Goal: Information Seeking & Learning: Find specific page/section

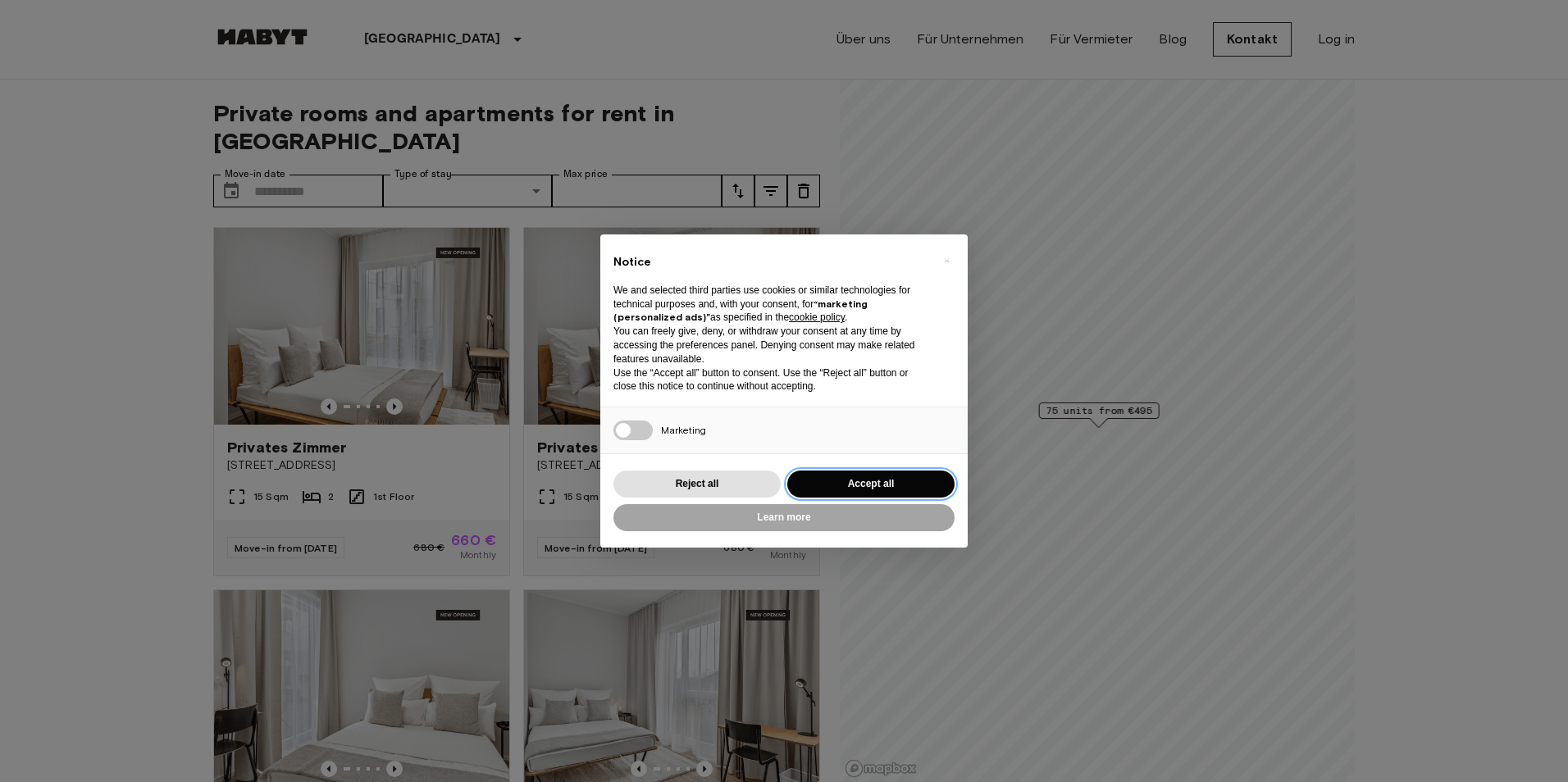
click at [855, 491] on button "Accept all" at bounding box center [870, 485] width 167 height 27
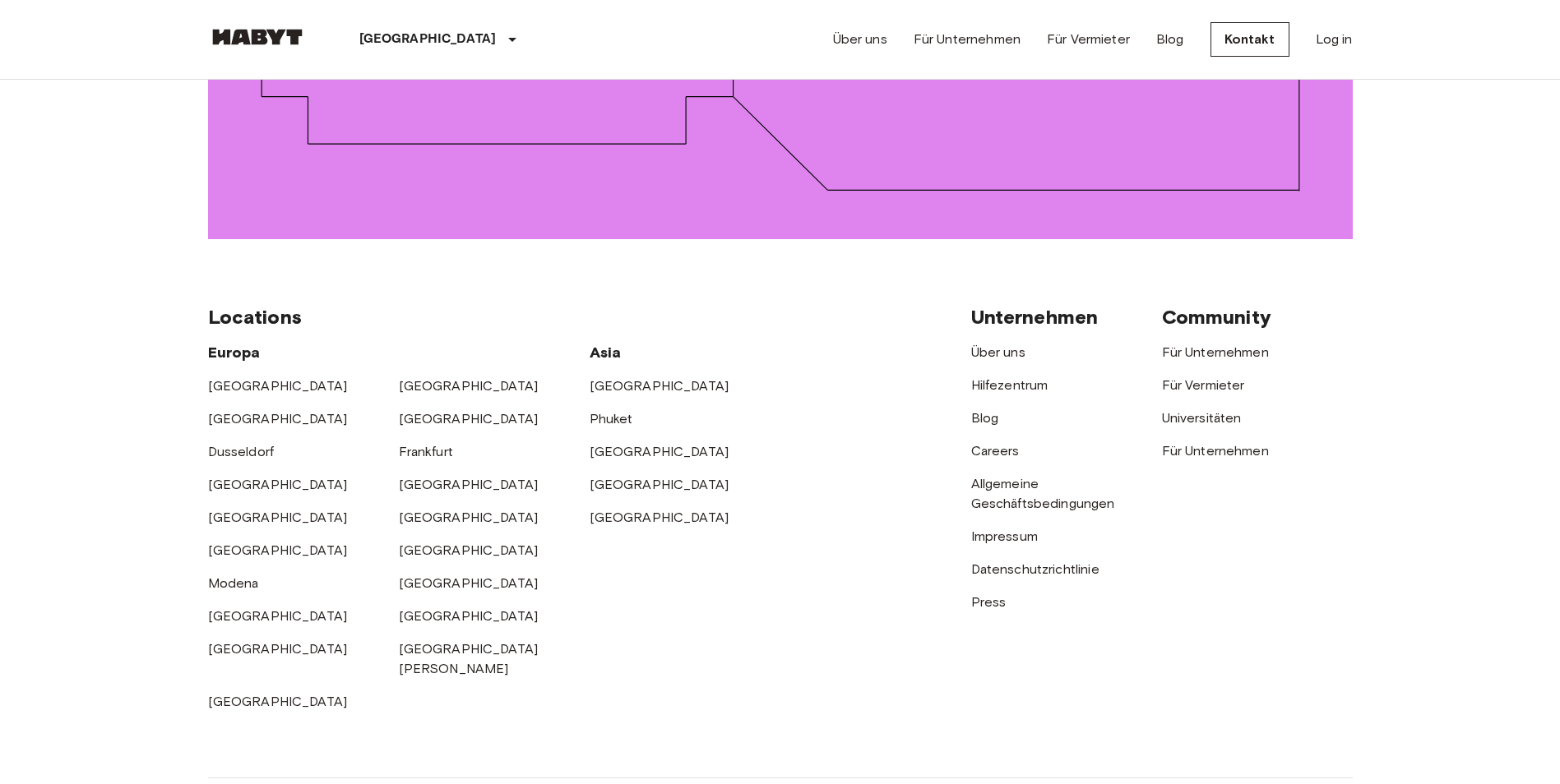
scroll to position [2716, 0]
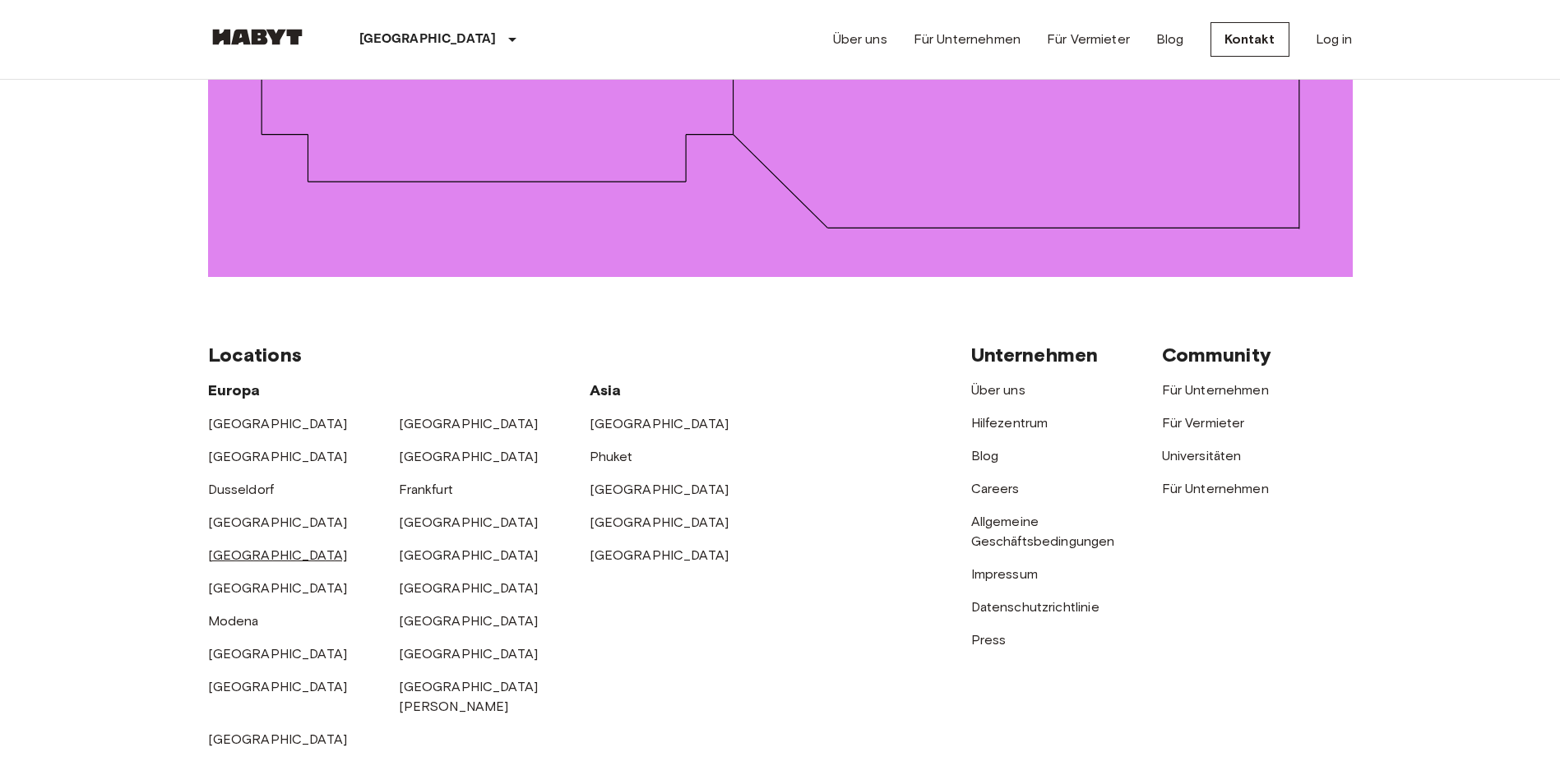
click at [228, 548] on link "[GEOGRAPHIC_DATA]" at bounding box center [277, 556] width 140 height 15
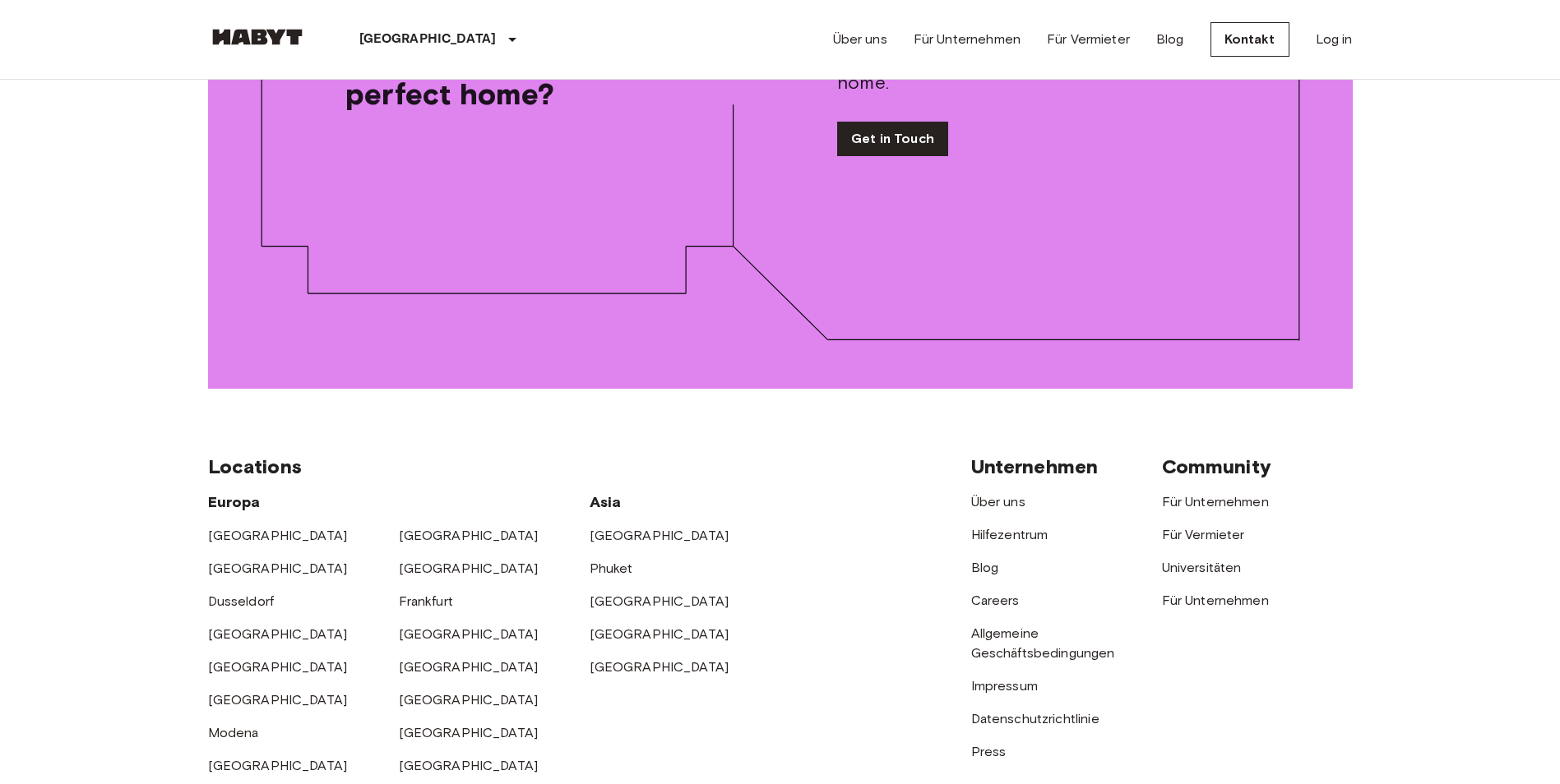
scroll to position [2631, 0]
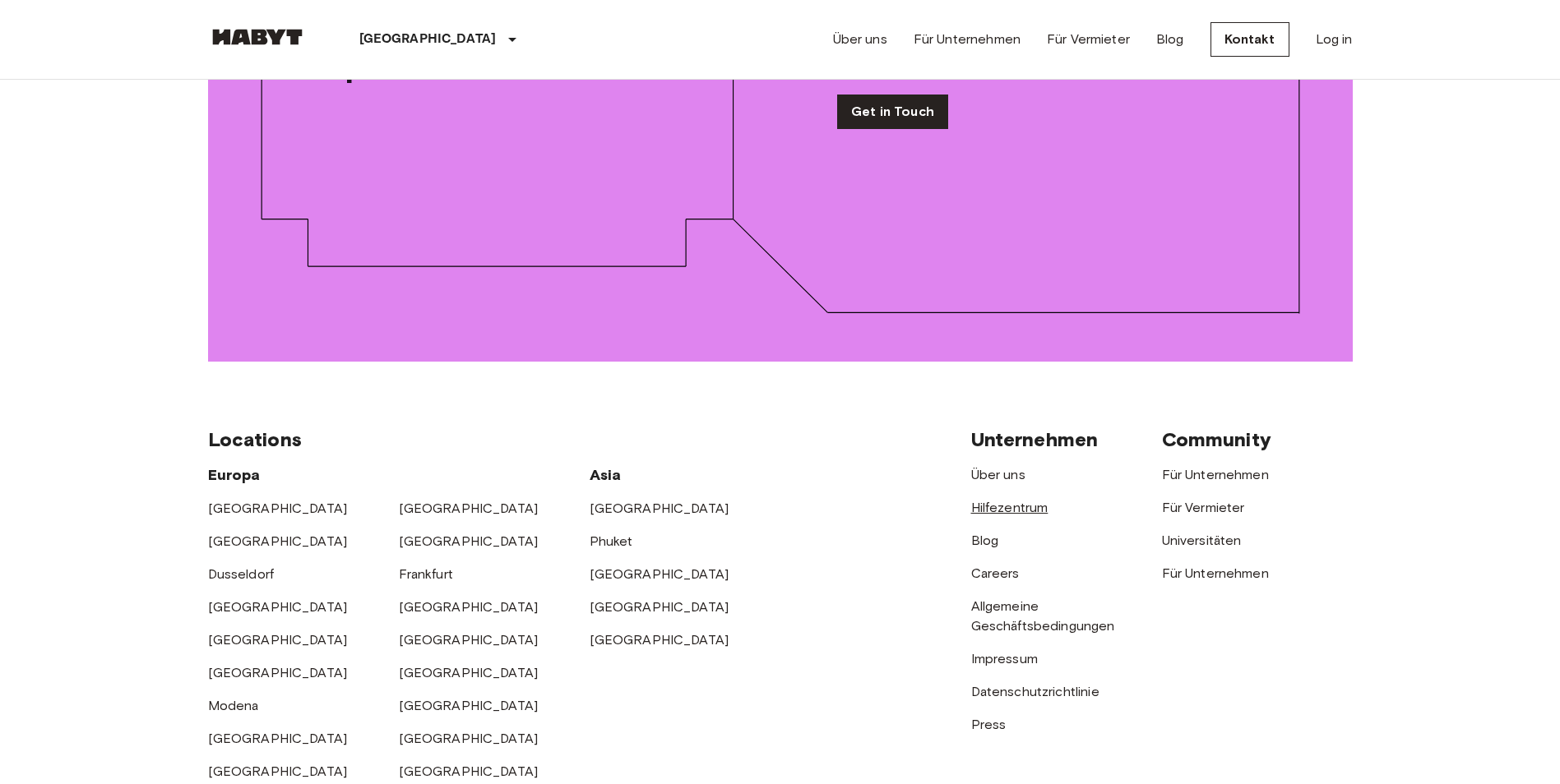
click at [1001, 500] on link "Hilfezentrum" at bounding box center [1010, 507] width 77 height 15
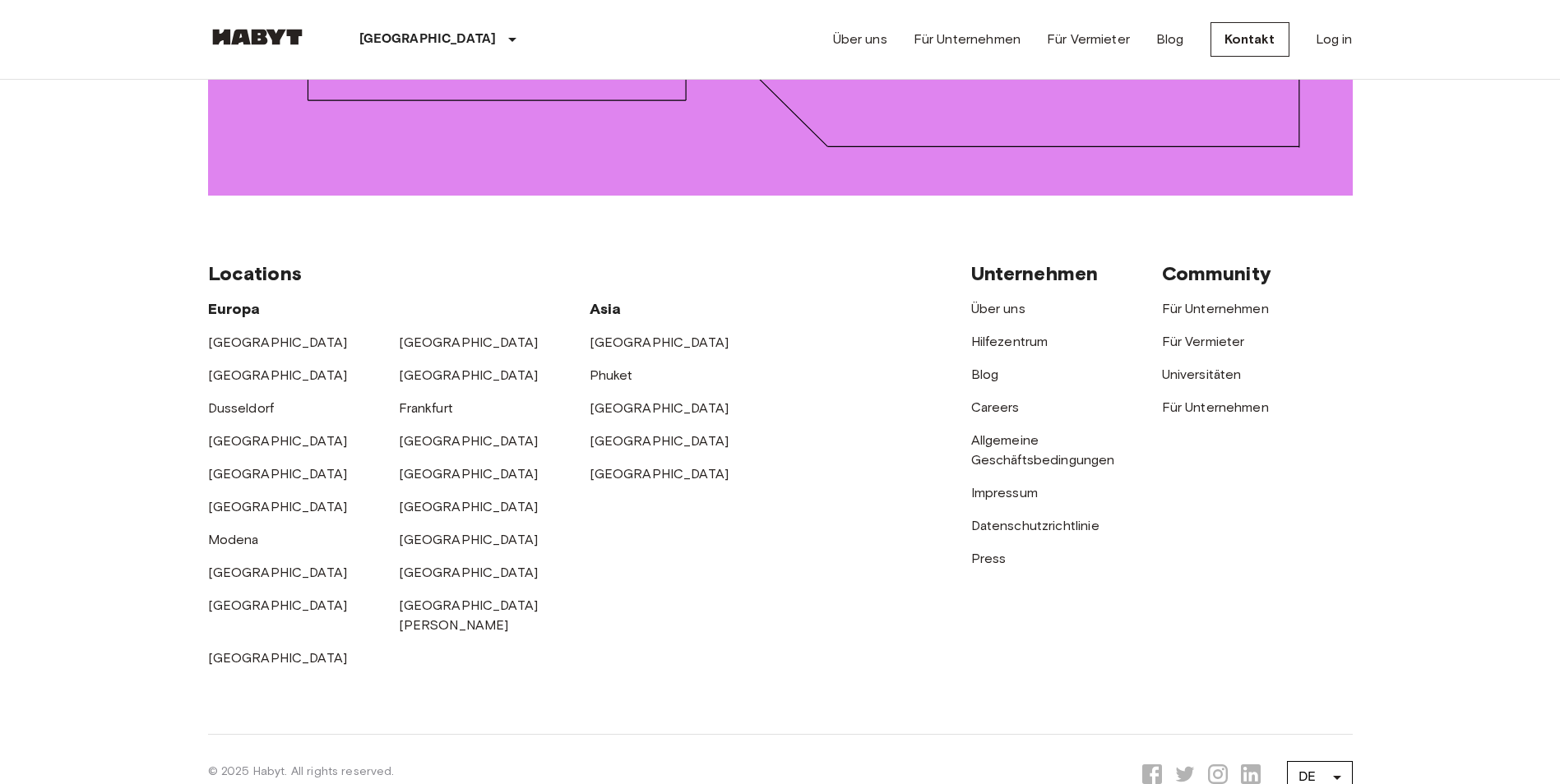
scroll to position [2798, 0]
